Goal: Information Seeking & Learning: Learn about a topic

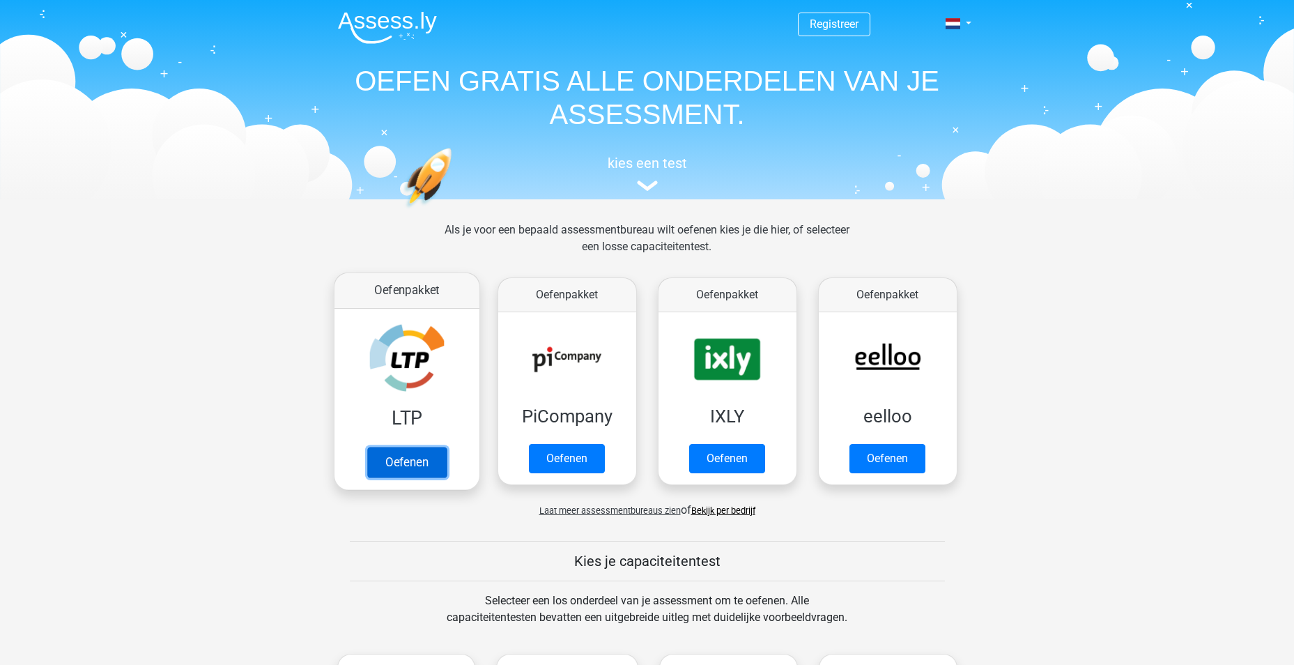
click at [421, 470] on link "Oefenen" at bounding box center [405, 462] width 79 height 31
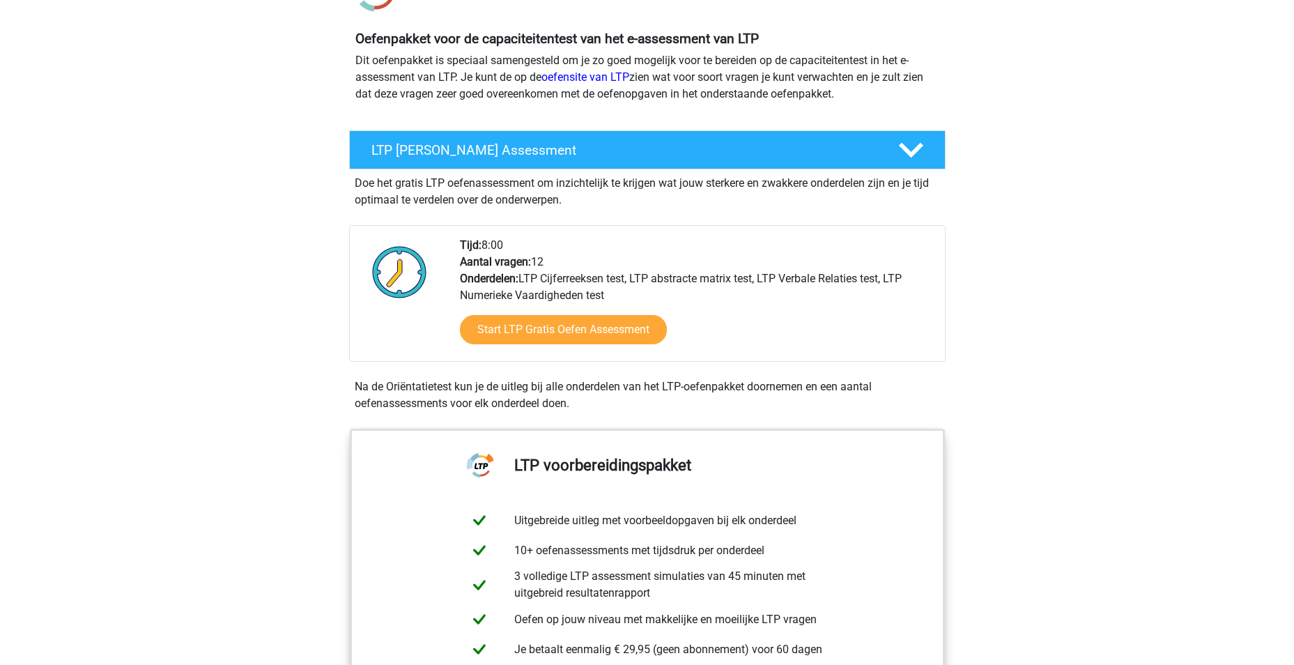
scroll to position [139, 0]
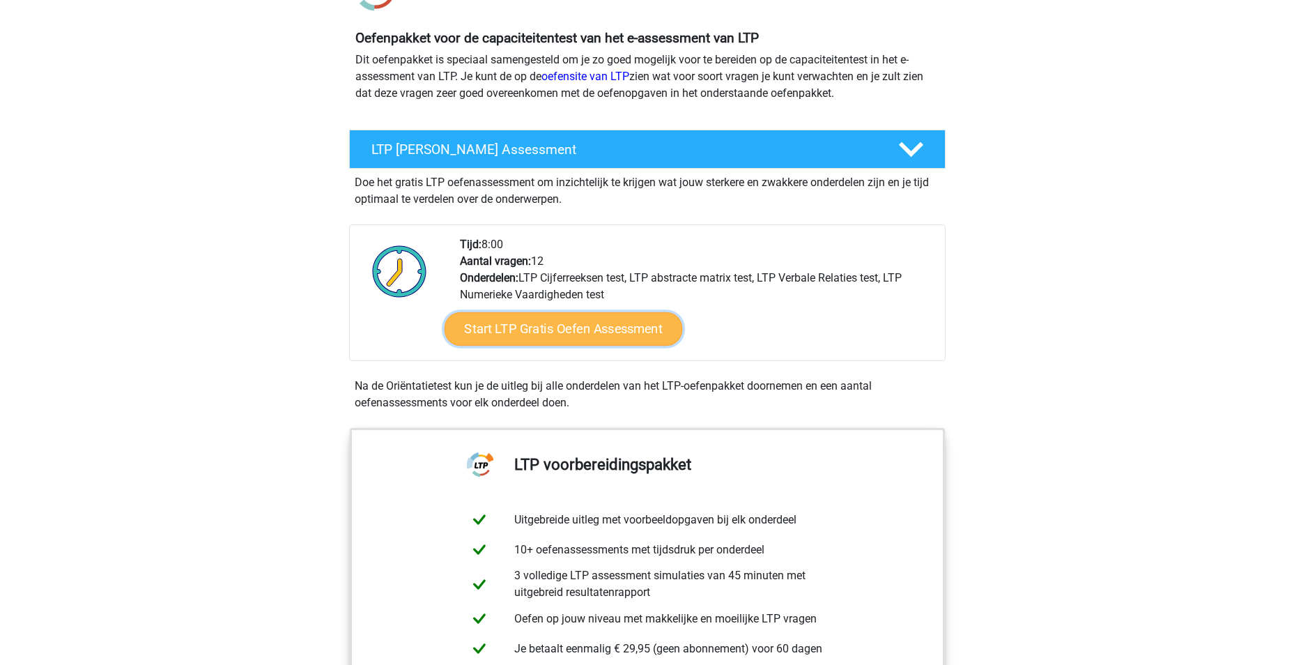
click at [495, 327] on link "Start LTP Gratis Oefen Assessment" at bounding box center [563, 328] width 238 height 33
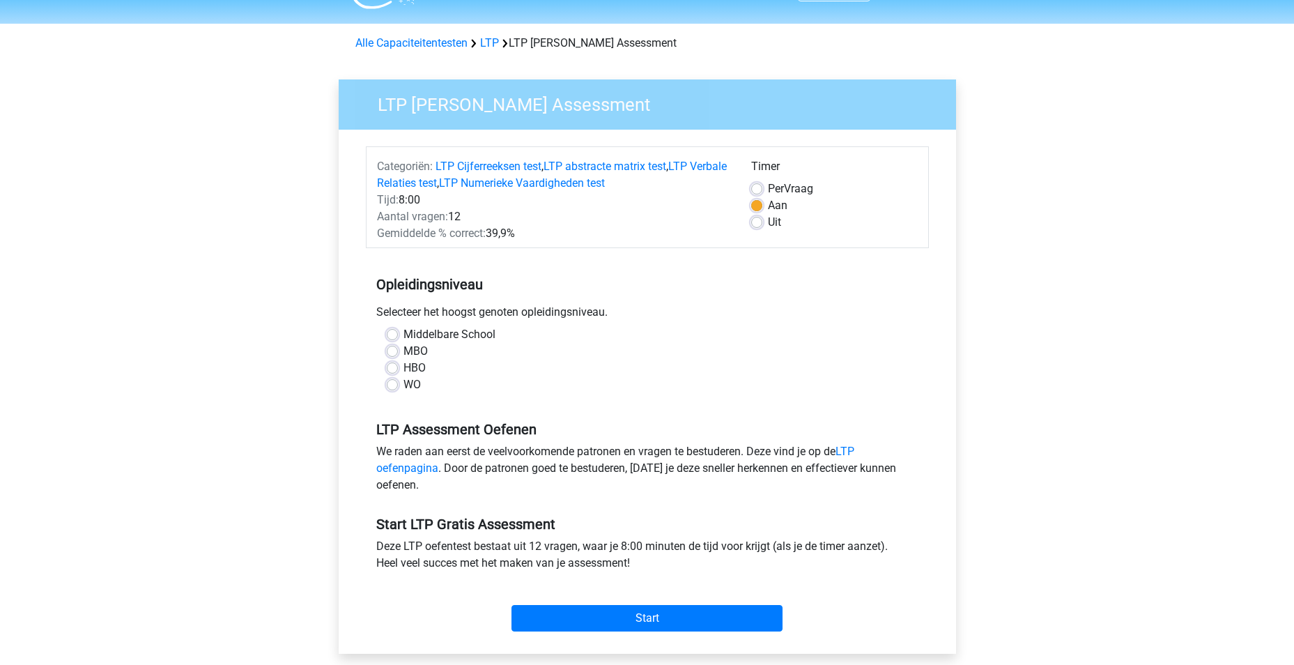
scroll to position [70, 0]
